Goal: Information Seeking & Learning: Learn about a topic

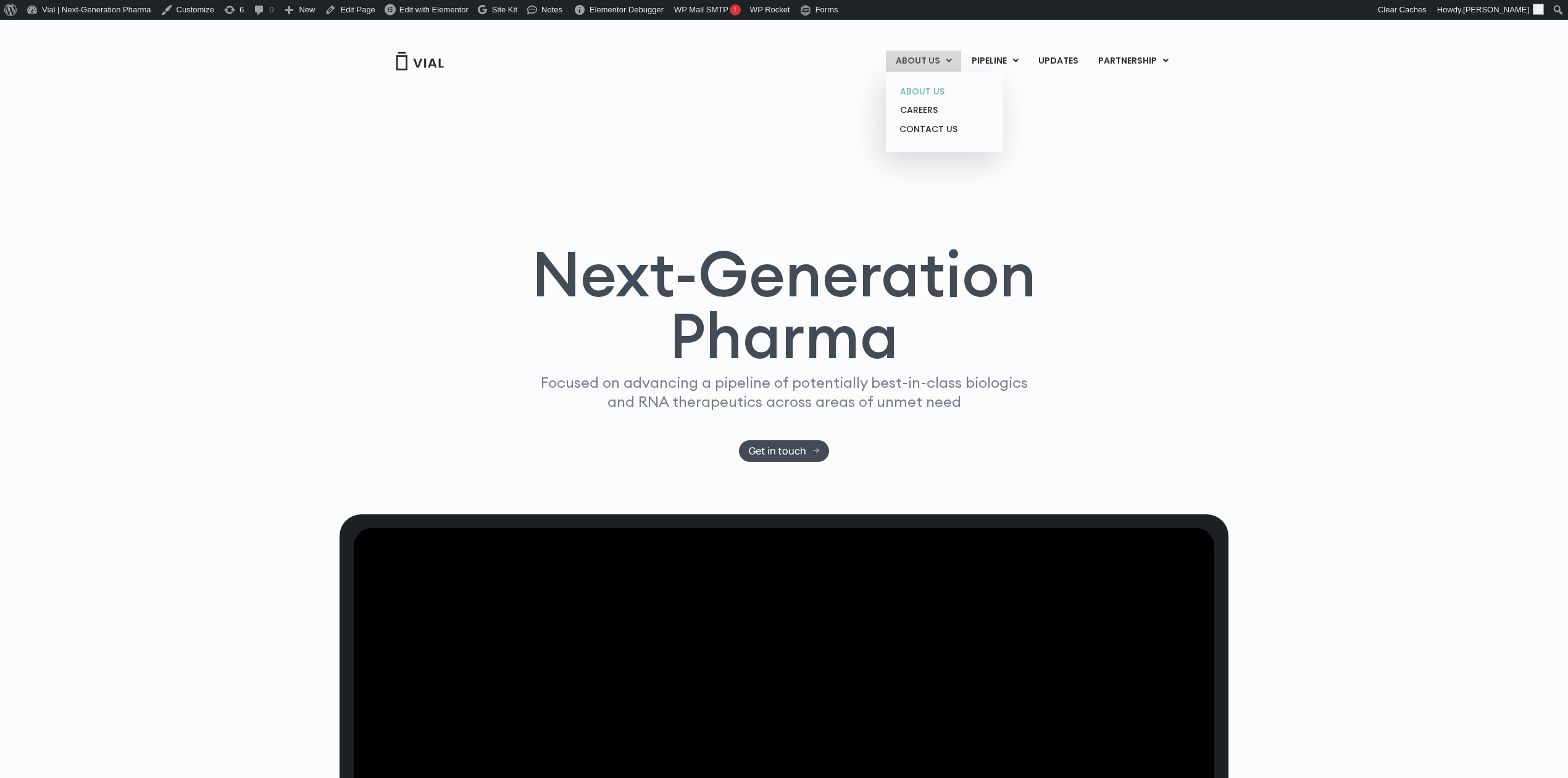
click at [928, 93] on link "ABOUT US" at bounding box center [944, 91] width 108 height 19
click at [359, 11] on link "Edit Page" at bounding box center [350, 10] width 60 height 20
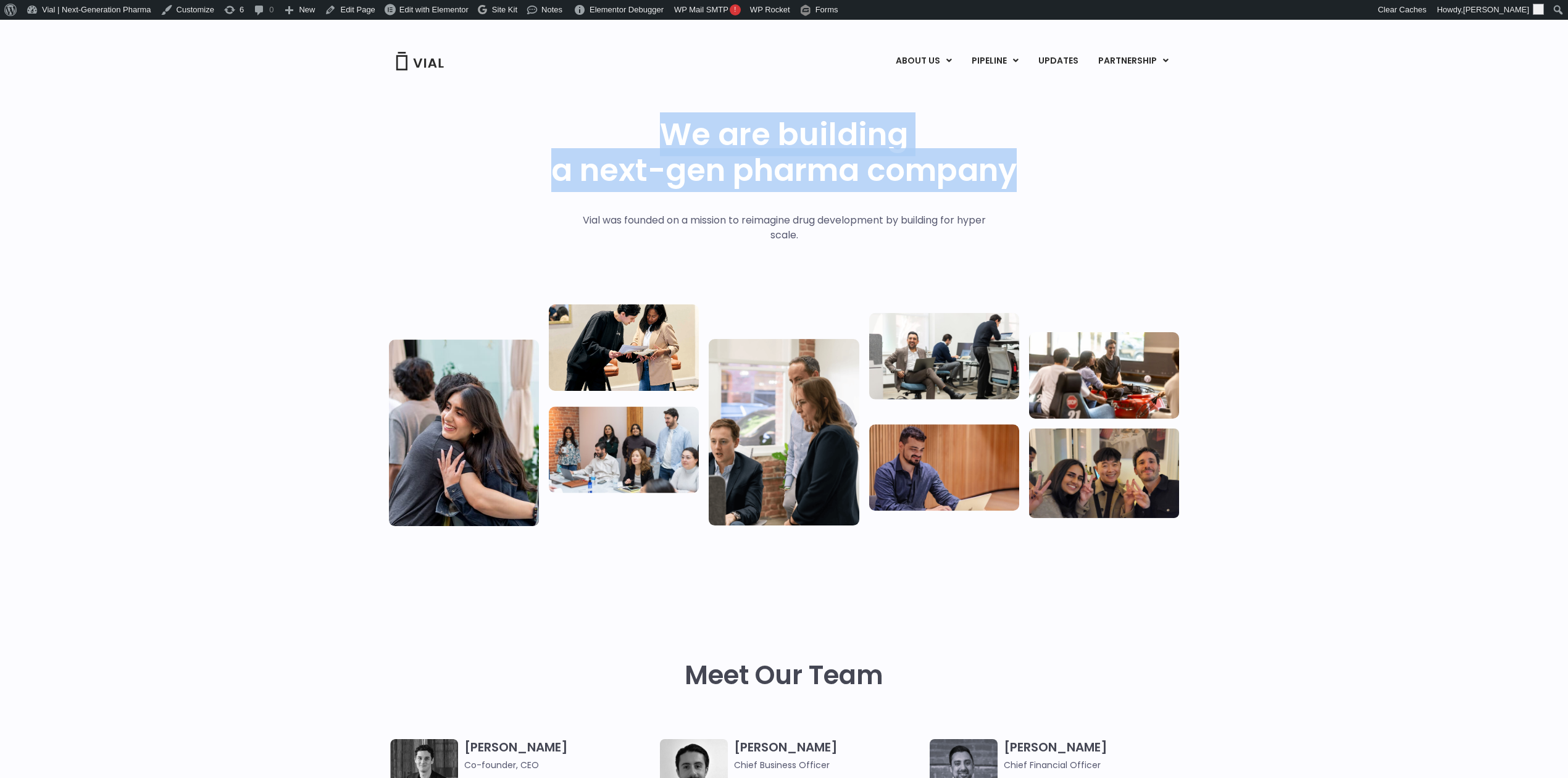
drag, startPoint x: 661, startPoint y: 136, endPoint x: 1057, endPoint y: 186, distance: 399.1
click at [1057, 186] on div "We are building a next-gen pharma company Vial was founded on a mission to reim…" at bounding box center [784, 323] width 790 height 413
click at [685, 193] on div "We are building a next-gen pharma company" at bounding box center [784, 165] width 466 height 96
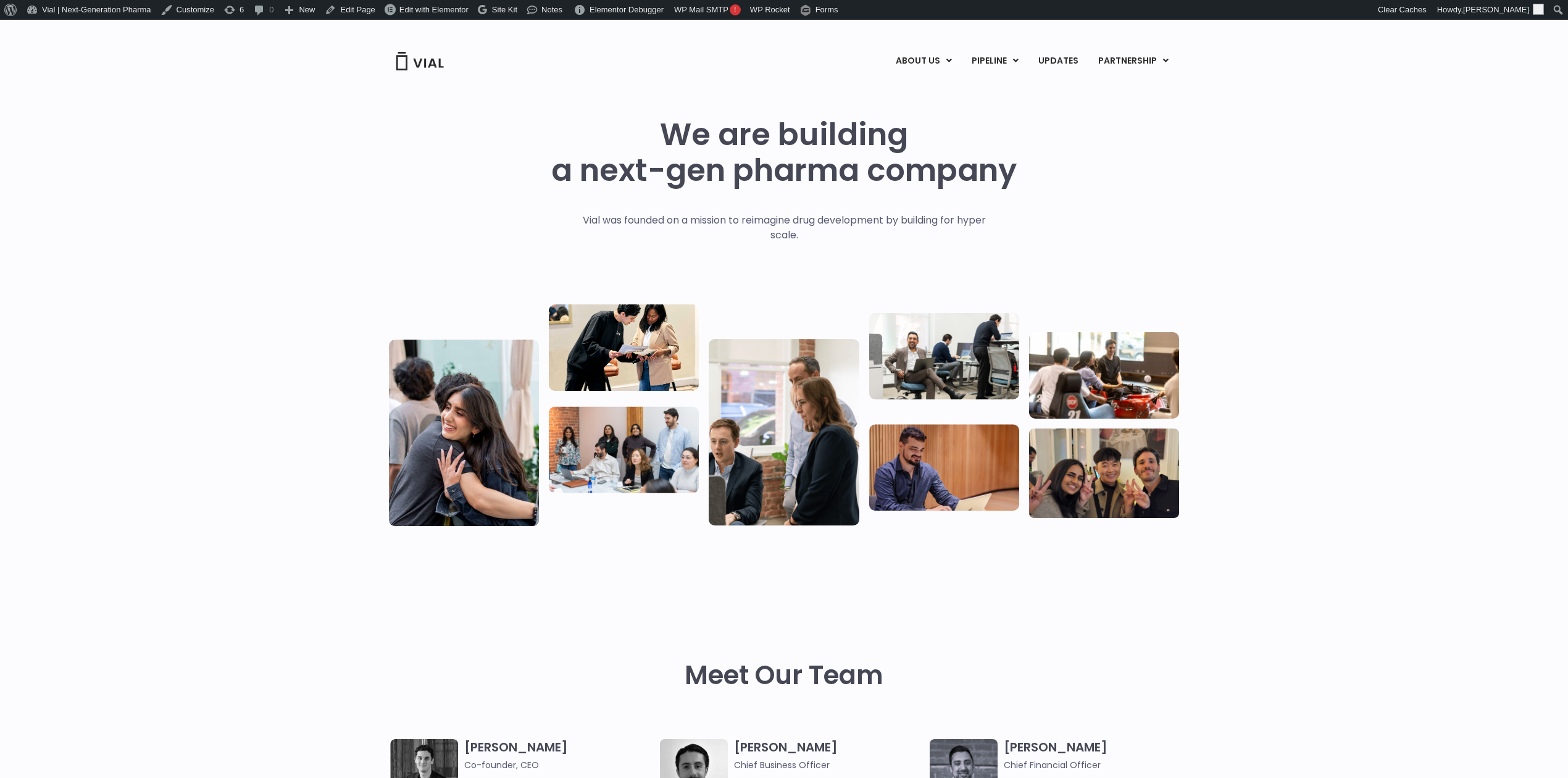
click at [685, 179] on h1 "We are building a next-gen pharma company" at bounding box center [784, 153] width 466 height 72
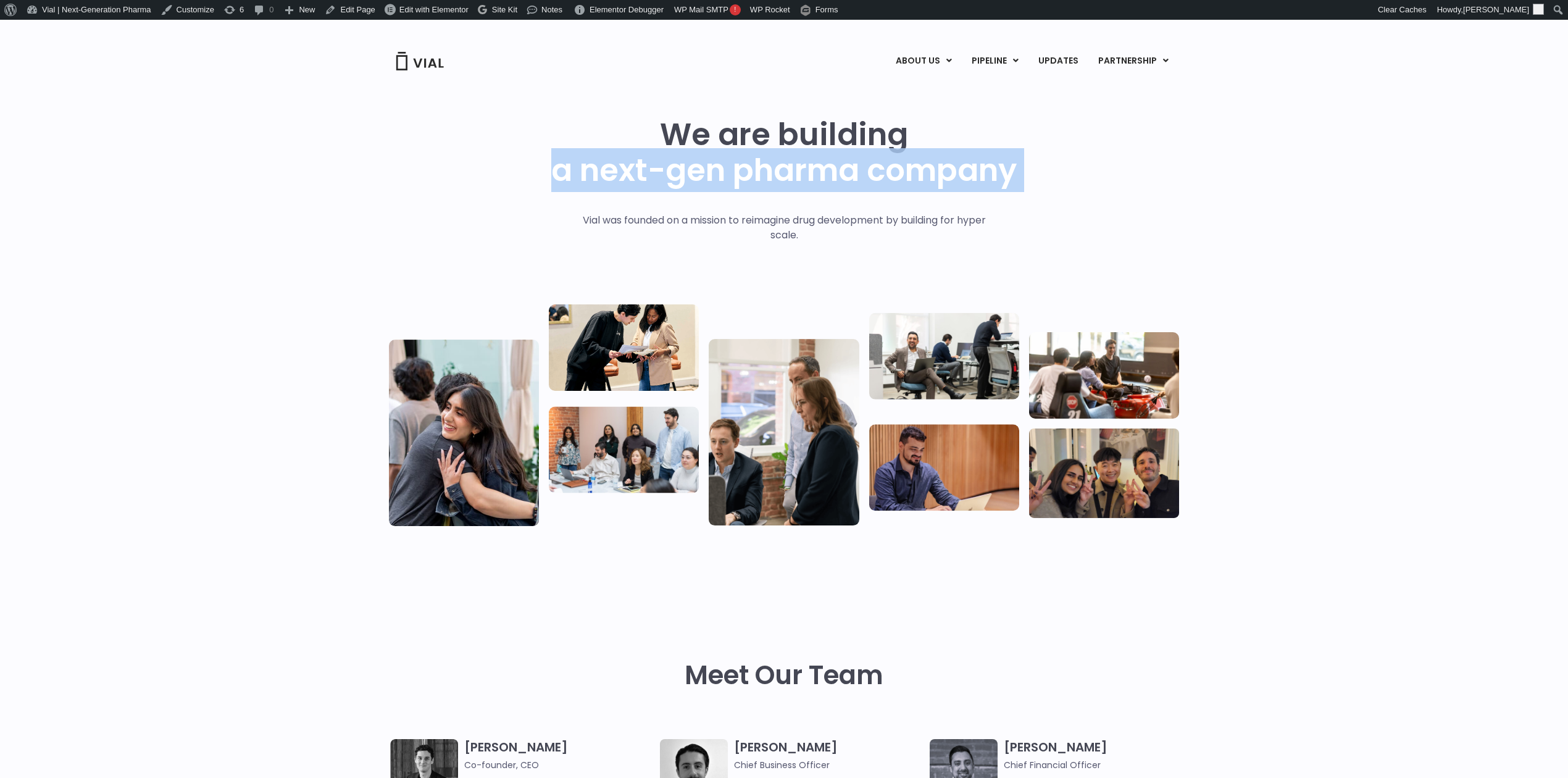
click at [685, 179] on h1 "We are building a next-gen pharma company" at bounding box center [784, 153] width 466 height 72
click at [698, 175] on h1 "We are building a next-gen pharma company" at bounding box center [784, 153] width 466 height 72
drag, startPoint x: 1030, startPoint y: 169, endPoint x: 746, endPoint y: 159, distance: 284.2
click at [746, 159] on div "We are building a next-gen pharma company Vial was founded on a mission to reim…" at bounding box center [784, 323] width 790 height 413
